Goal: Obtain resource: Obtain resource

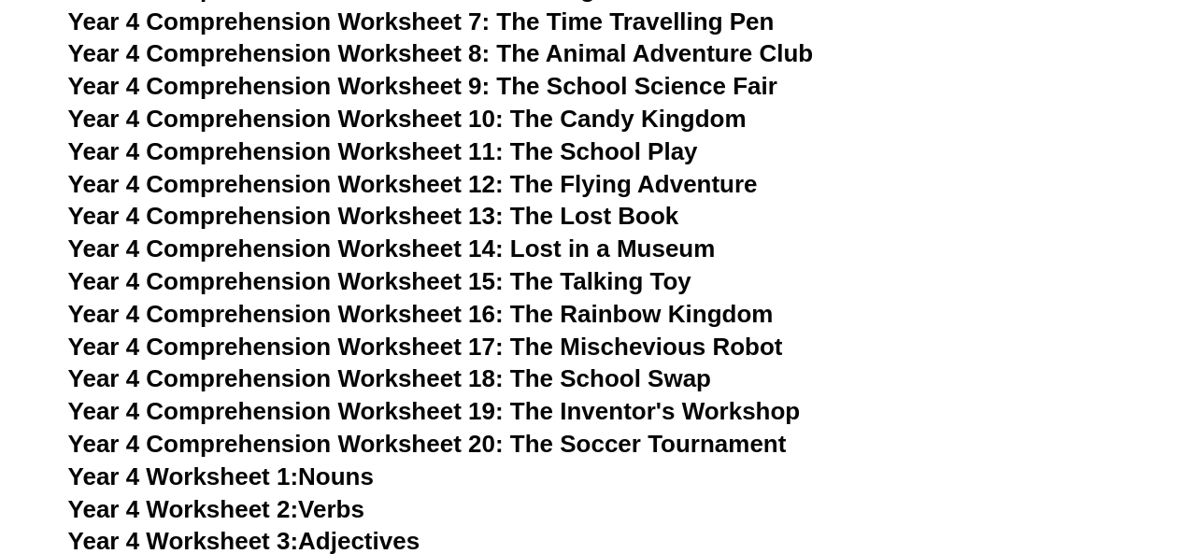
scroll to position [7885, 0]
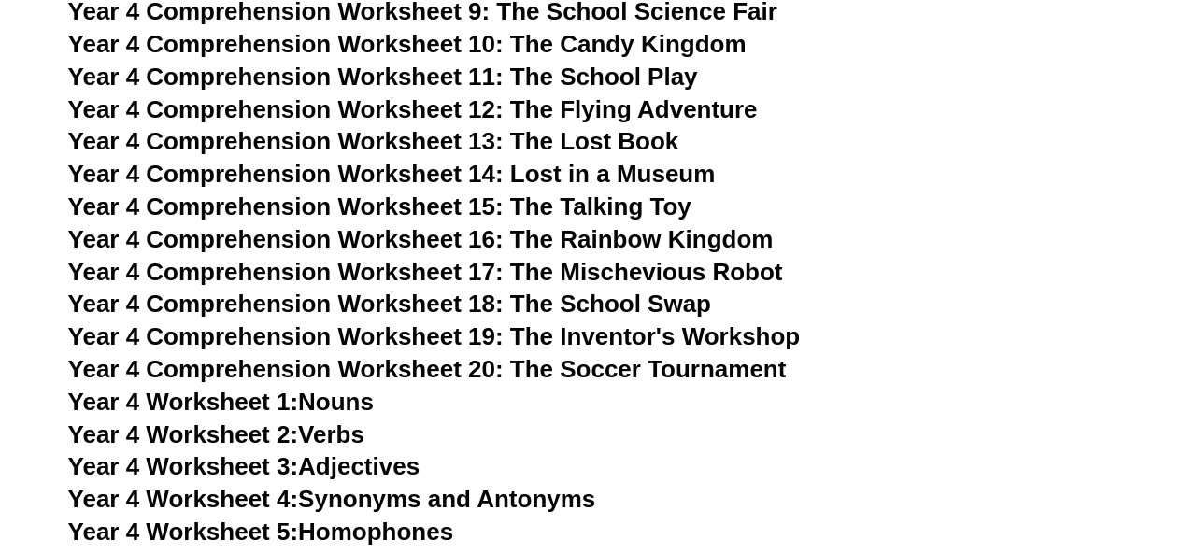
click at [375, 471] on link "Year 4 Worksheet 3: Adjectives" at bounding box center [244, 466] width 352 height 28
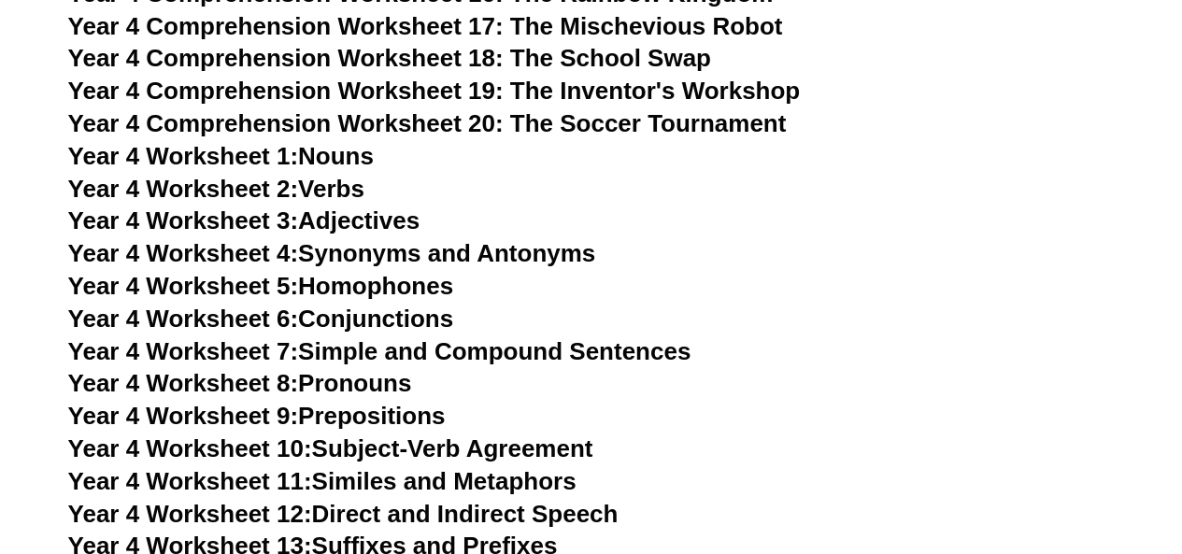
scroll to position [8125, 0]
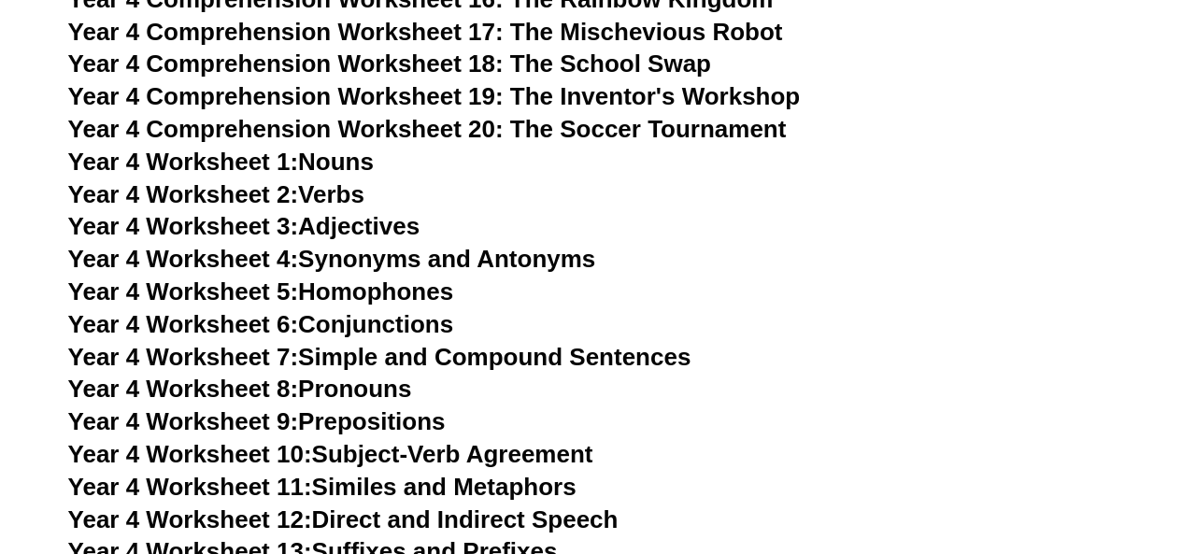
click at [465, 261] on link "Year 4 Worksheet 4: Synonyms and Antonyms" at bounding box center [332, 259] width 528 height 28
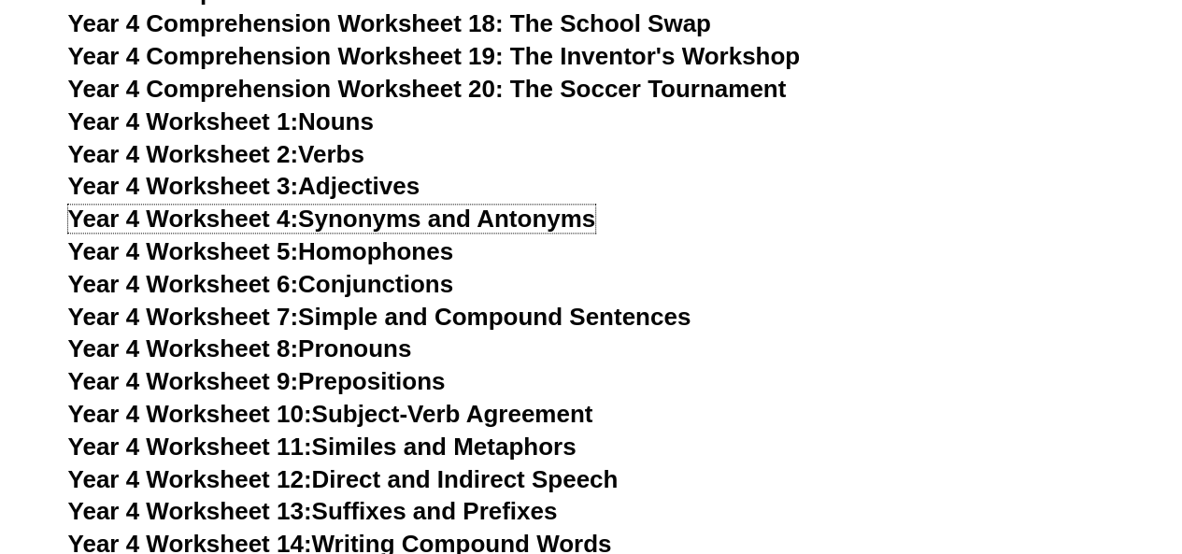
scroll to position [8184, 0]
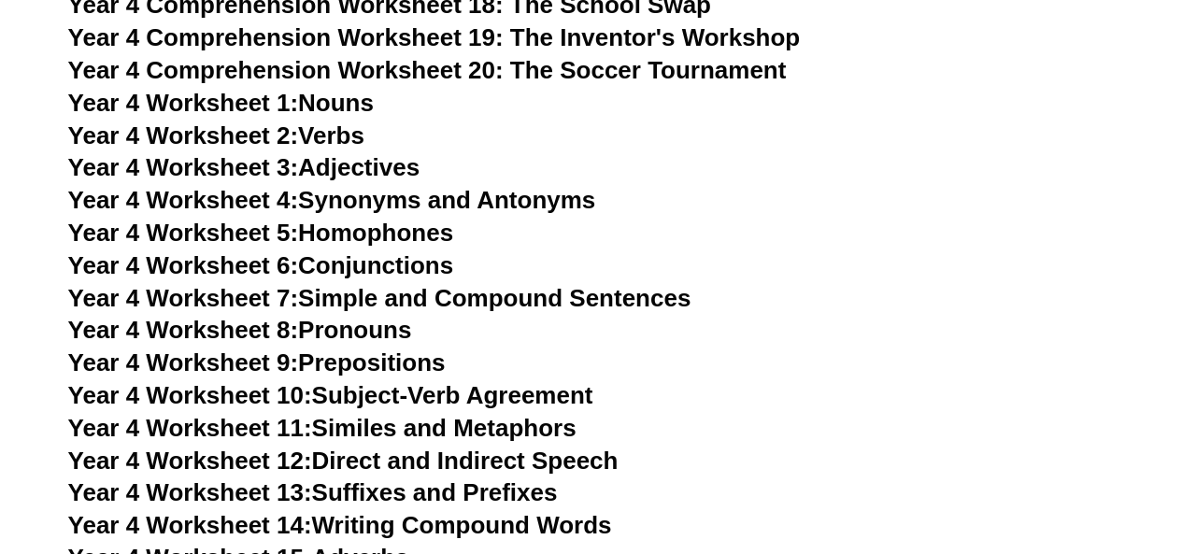
click at [557, 430] on link "Year 4 Worksheet 11: Similes and Metaphors" at bounding box center [322, 428] width 508 height 28
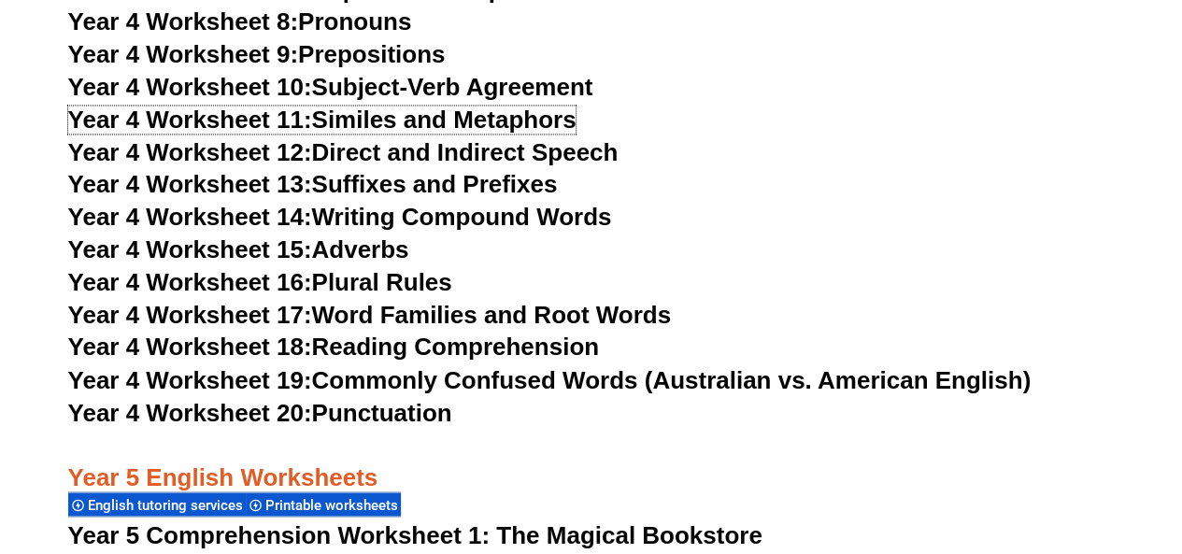
scroll to position [8503, 0]
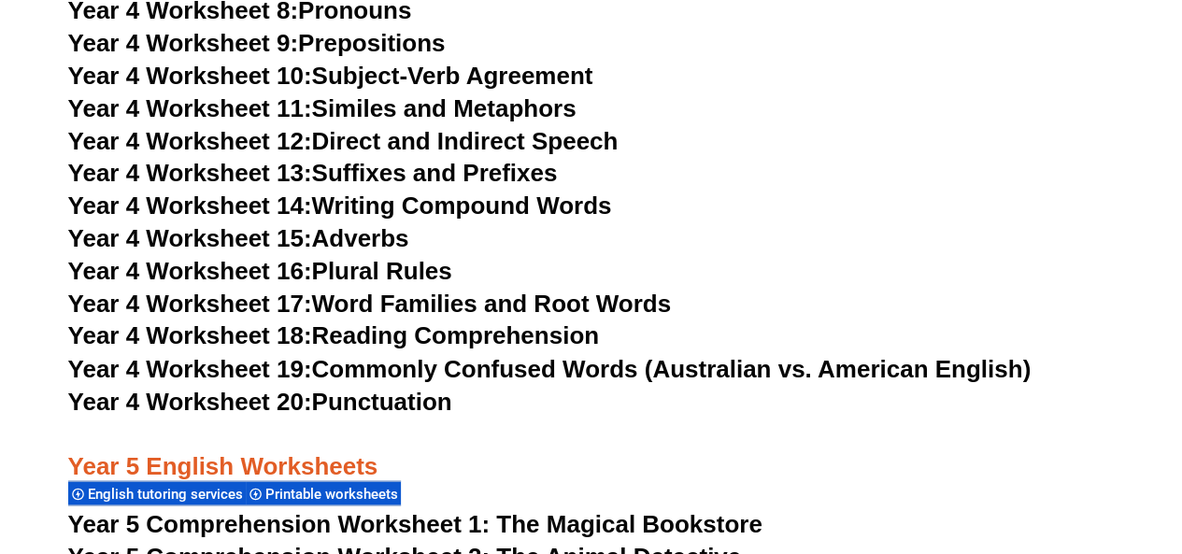
click at [488, 335] on link "Year 4 Worksheet 18: Reading Comprehension" at bounding box center [333, 335] width 531 height 28
